Goal: Task Accomplishment & Management: Manage account settings

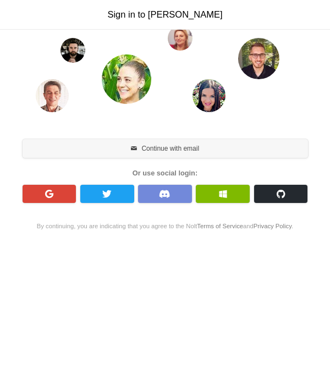
click at [225, 143] on button "Continue with email" at bounding box center [165, 148] width 285 height 19
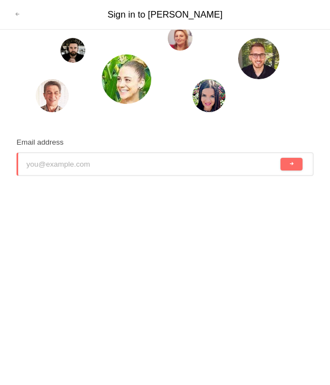
type input "ta.n.yaj.a.nt.u.ar@googlemail.com"
click at [287, 162] on button "submit" at bounding box center [291, 164] width 23 height 13
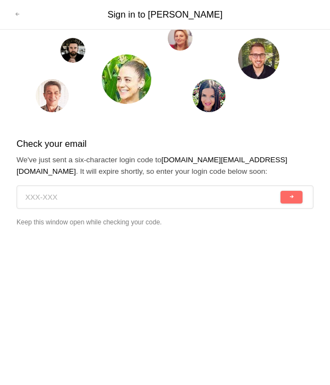
click at [159, 199] on input at bounding box center [151, 197] width 253 height 23
paste input "X6J-NM4"
type input "X6J-NM4"
click at [280, 191] on button "submit" at bounding box center [291, 197] width 23 height 13
